Goal: Check status: Check status

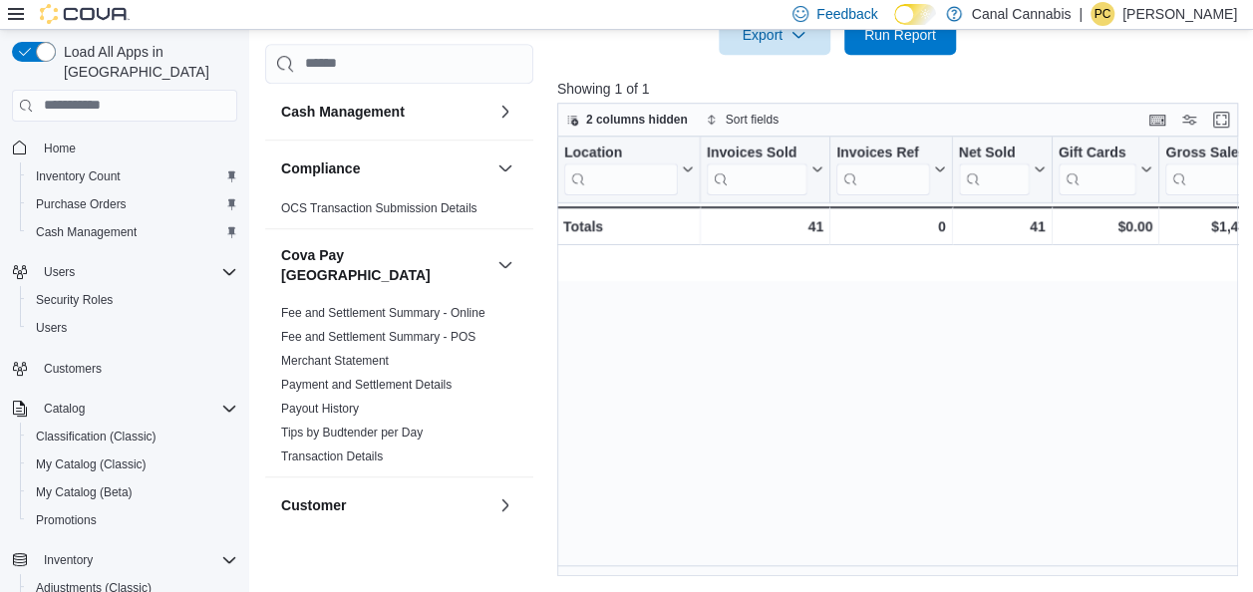
scroll to position [0, 837]
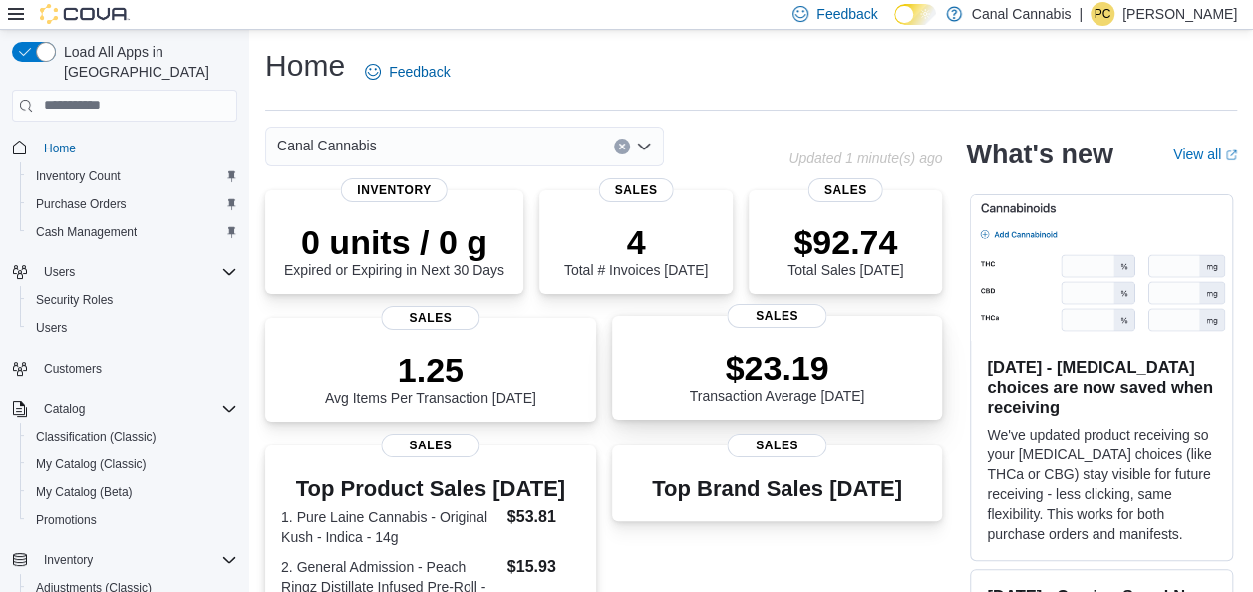
click at [778, 386] on p "$23.19" at bounding box center [777, 368] width 175 height 40
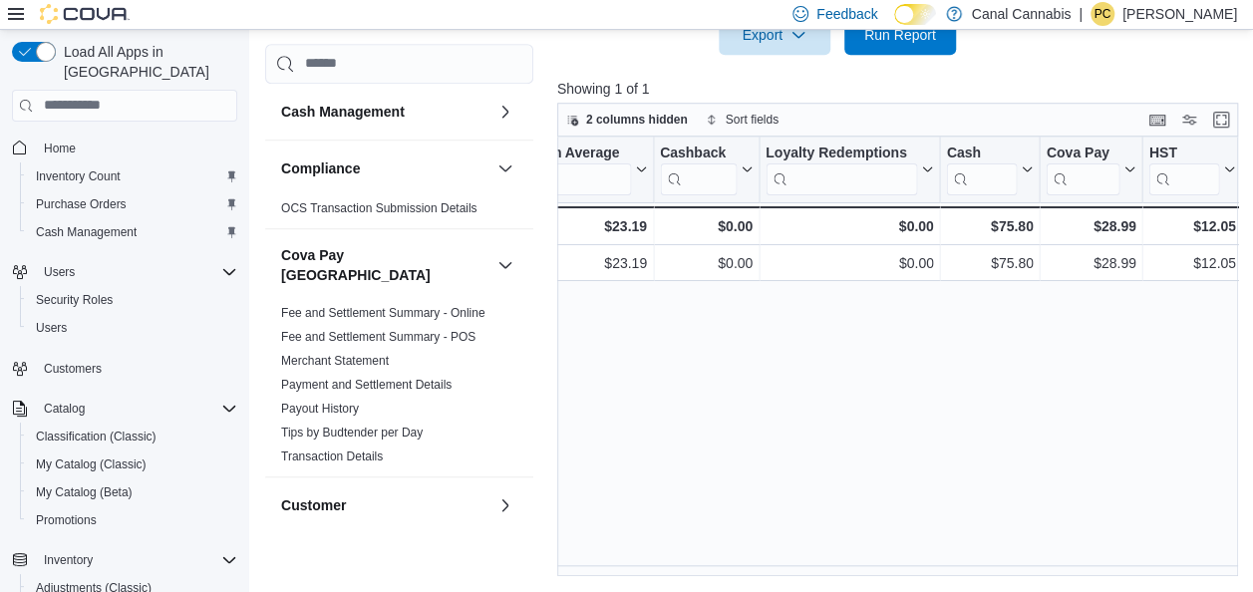
scroll to position [0, 2246]
